Goal: Information Seeking & Learning: Learn about a topic

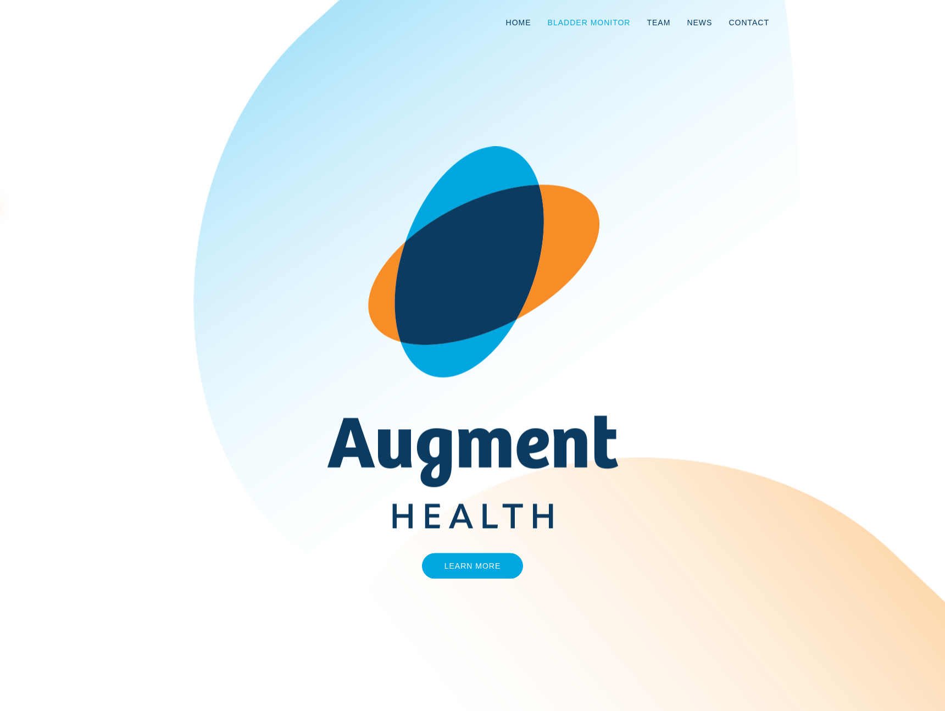
click at [606, 25] on link "Bladder Monitor" at bounding box center [588, 22] width 99 height 36
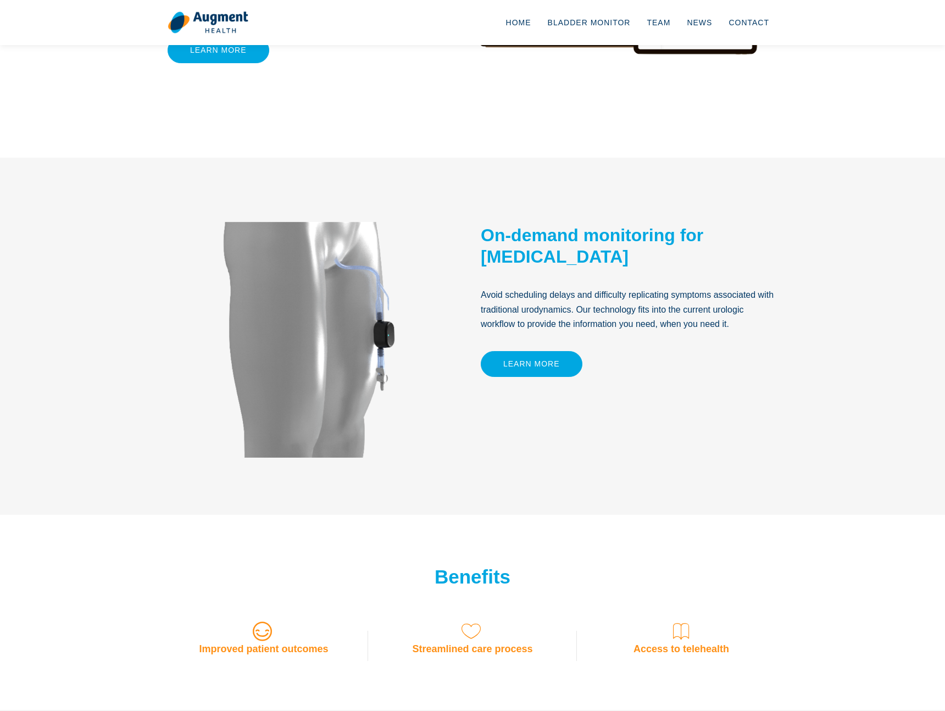
scroll to position [426, 0]
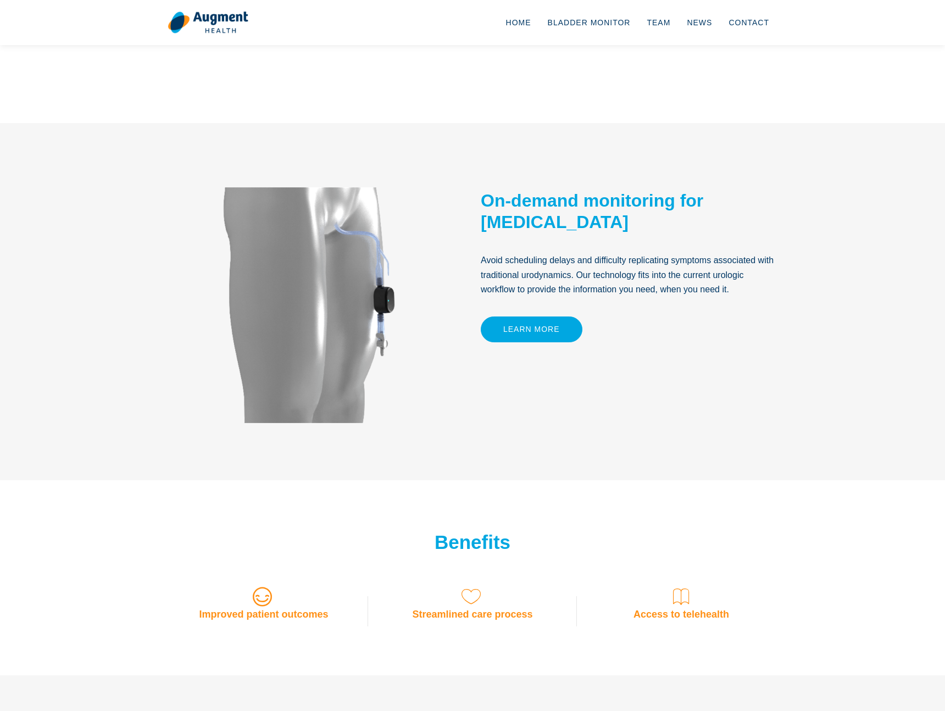
click at [596, 319] on div "On-demand monitoring for neurogenic bladder Avoid scheduling delays and difficu…" at bounding box center [628, 301] width 313 height 247
